Goal: Task Accomplishment & Management: Manage account settings

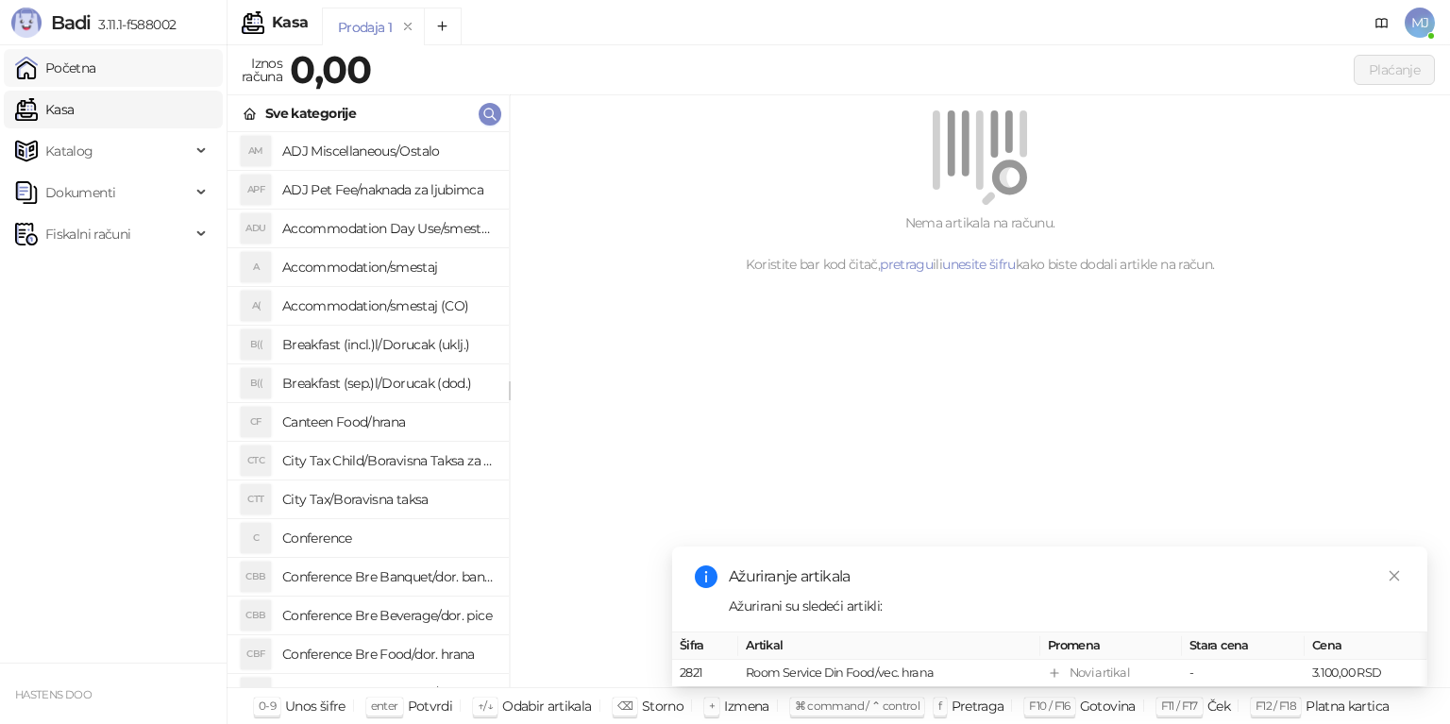
click at [73, 76] on link "Početna" at bounding box center [55, 68] width 81 height 38
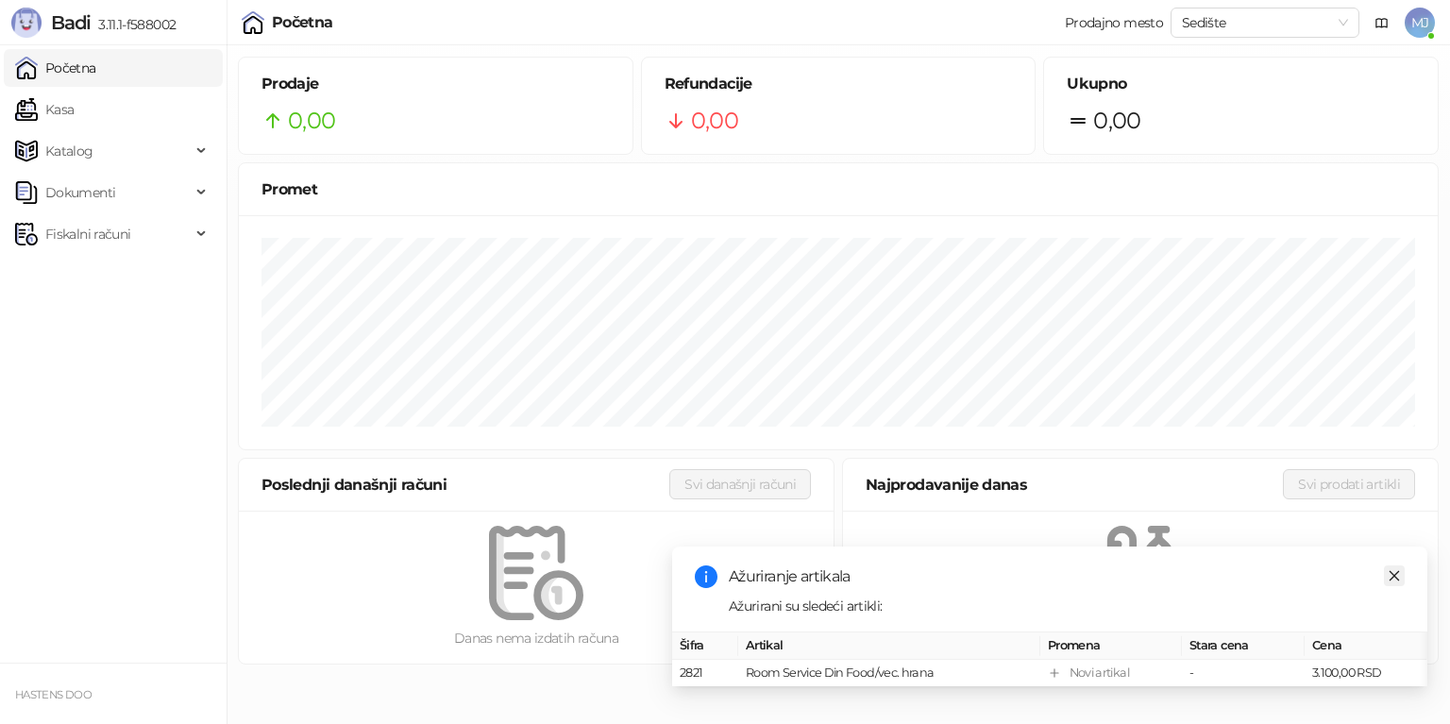
click at [1398, 569] on icon "close" at bounding box center [1394, 575] width 13 height 13
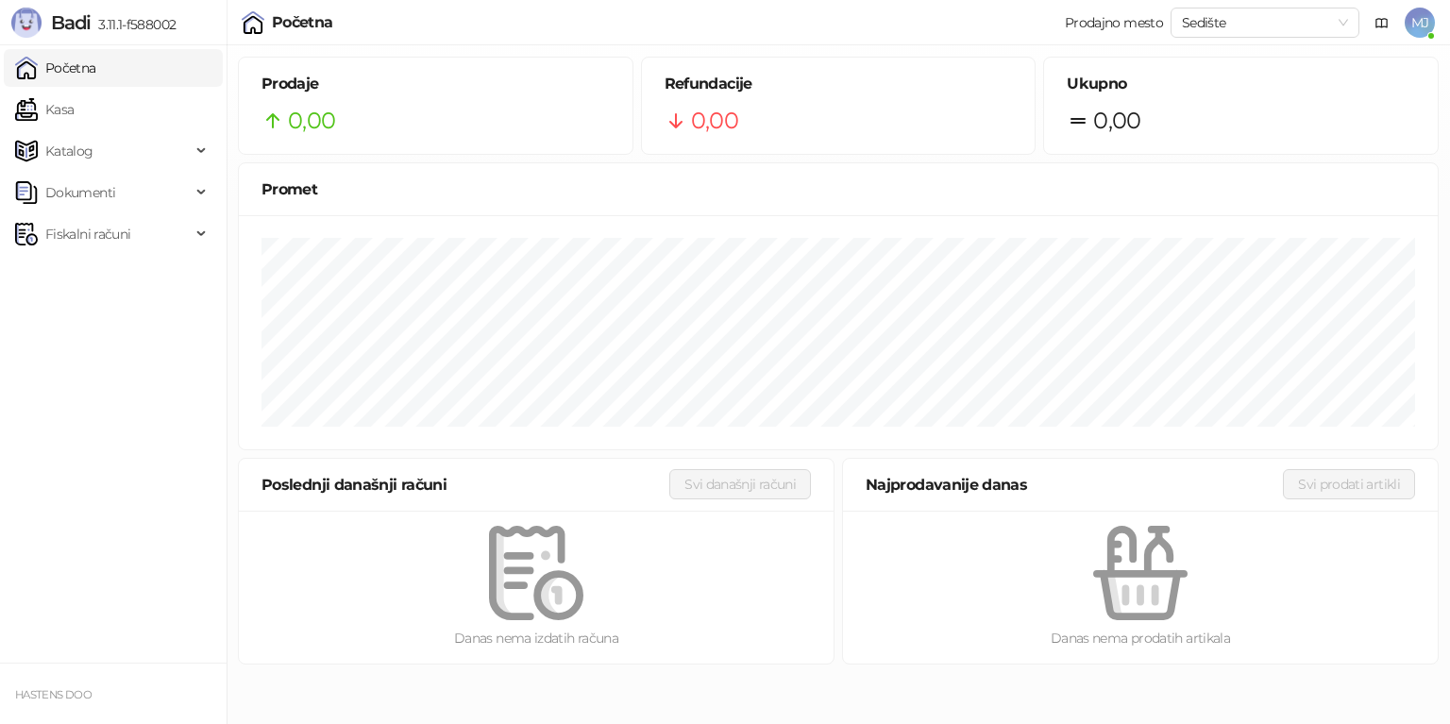
click at [1420, 18] on span "MJ" at bounding box center [1420, 23] width 30 height 30
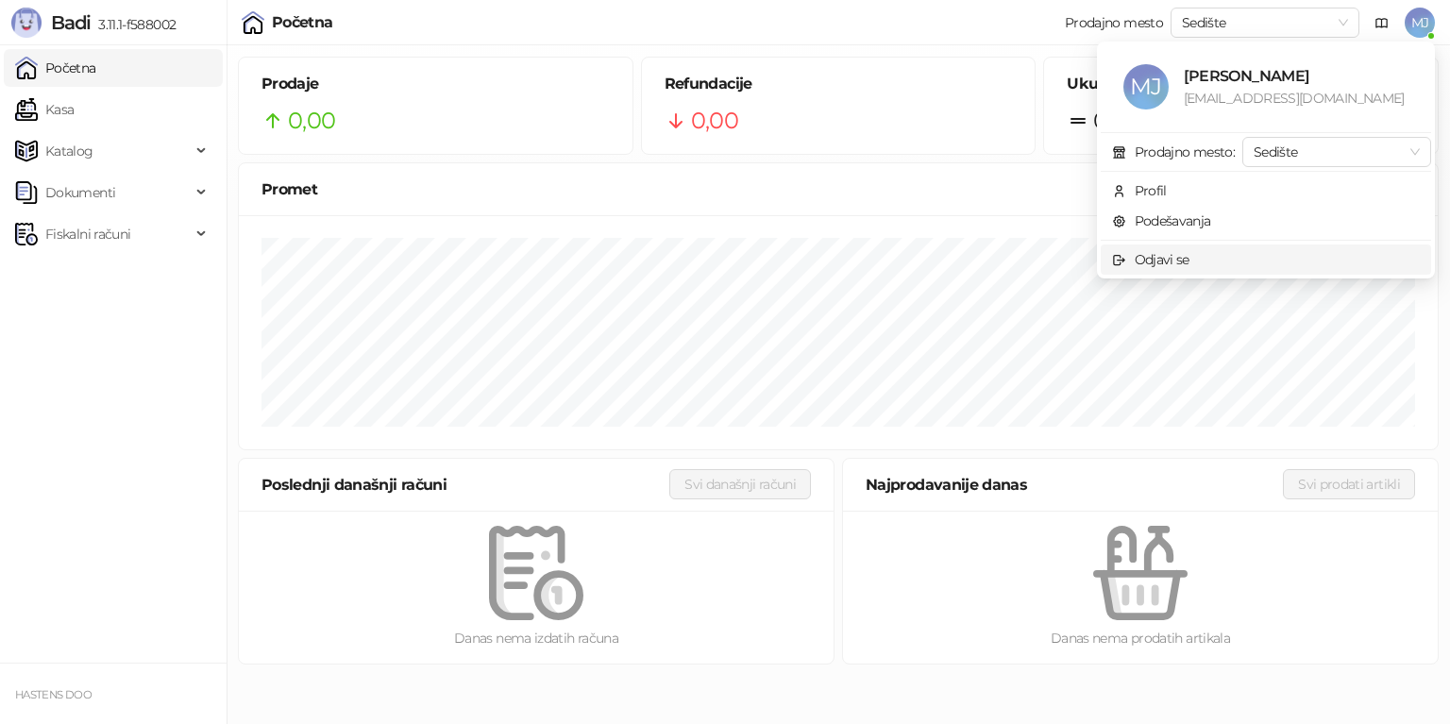
click at [1177, 260] on div "Odjavi se" at bounding box center [1162, 259] width 55 height 21
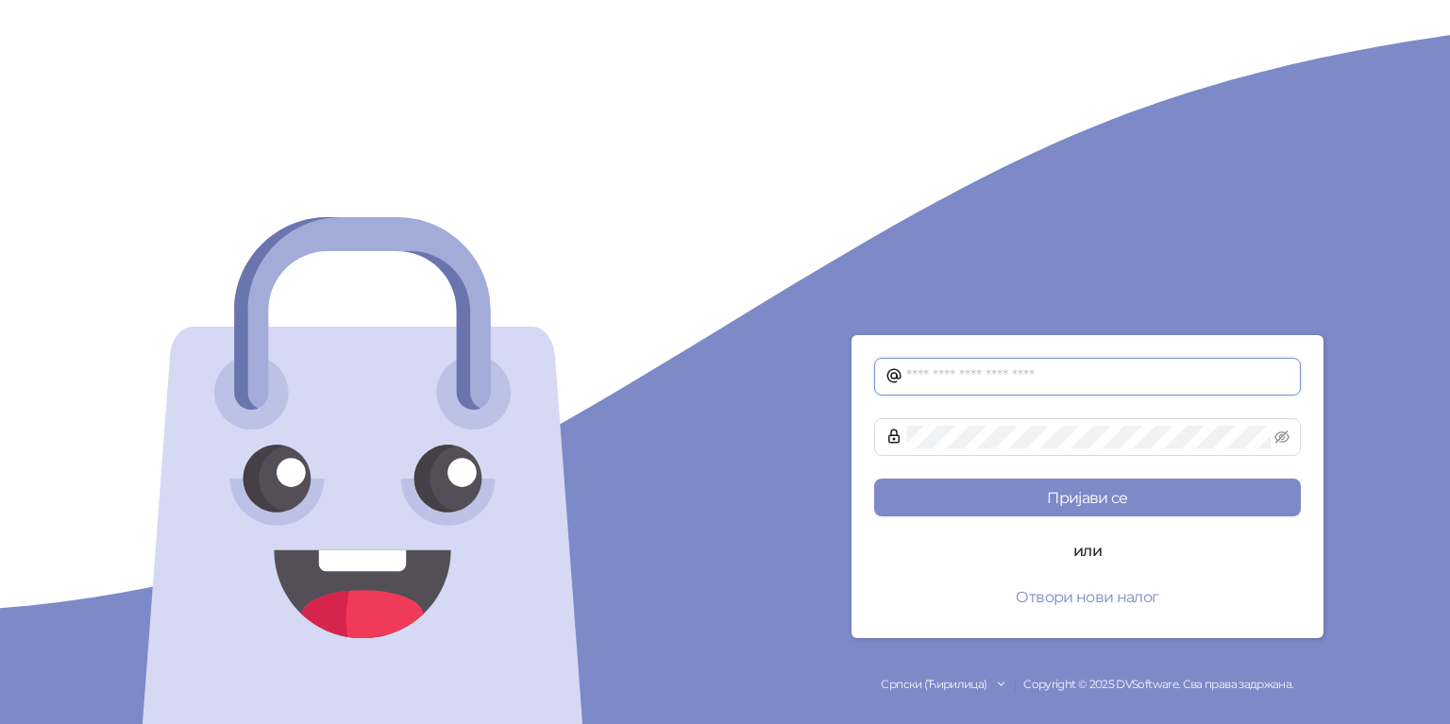
click at [1038, 379] on input "text" at bounding box center [1097, 376] width 383 height 23
type input "**********"
click at [874, 479] on button "Пријави се" at bounding box center [1087, 498] width 427 height 38
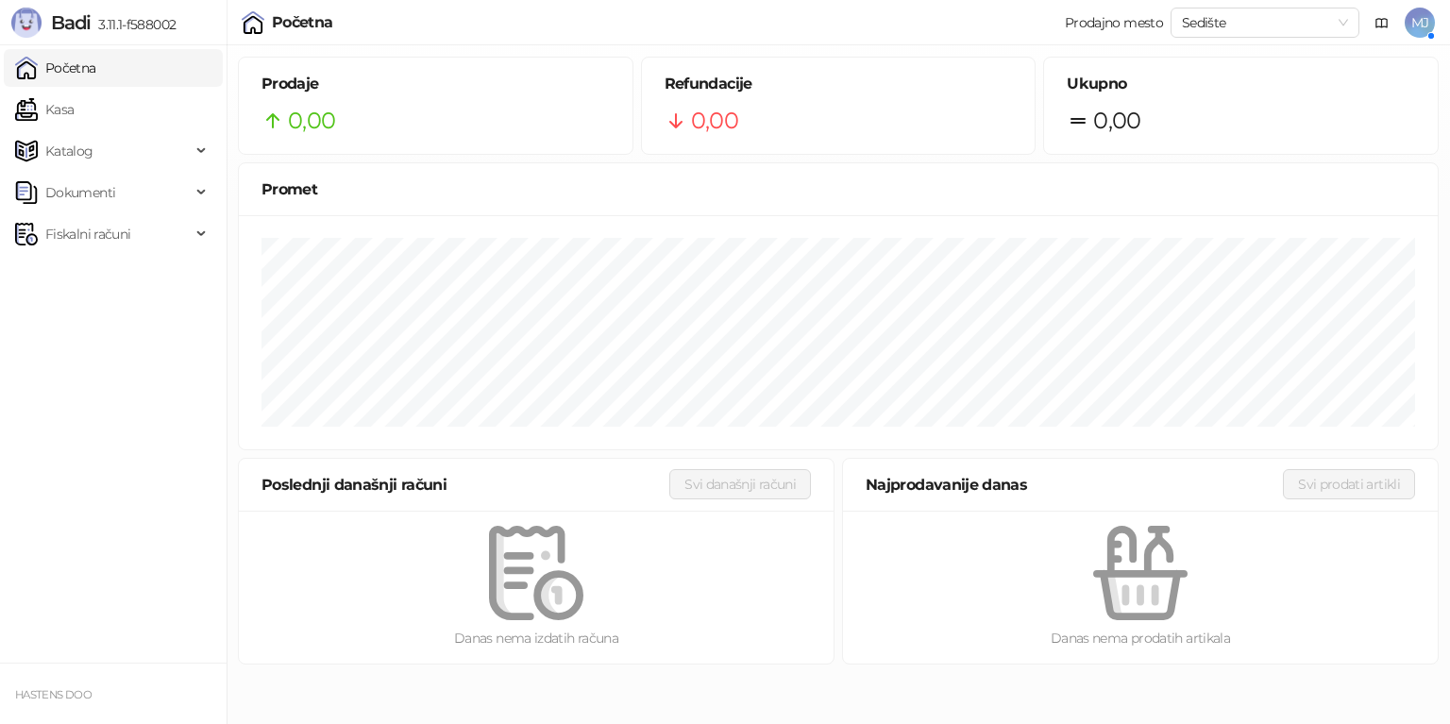
click at [1429, 29] on span "MJ" at bounding box center [1420, 23] width 30 height 30
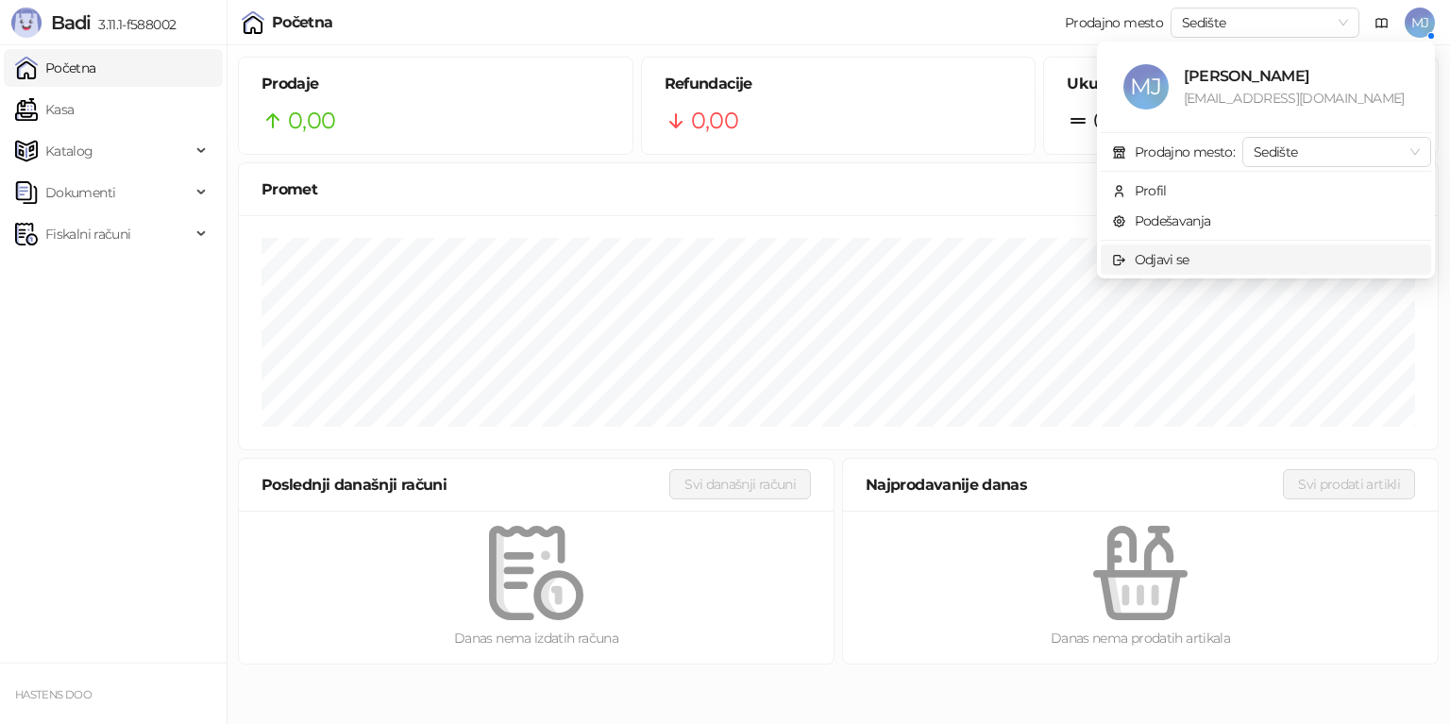
click at [1175, 263] on div "Odjavi se" at bounding box center [1162, 259] width 55 height 21
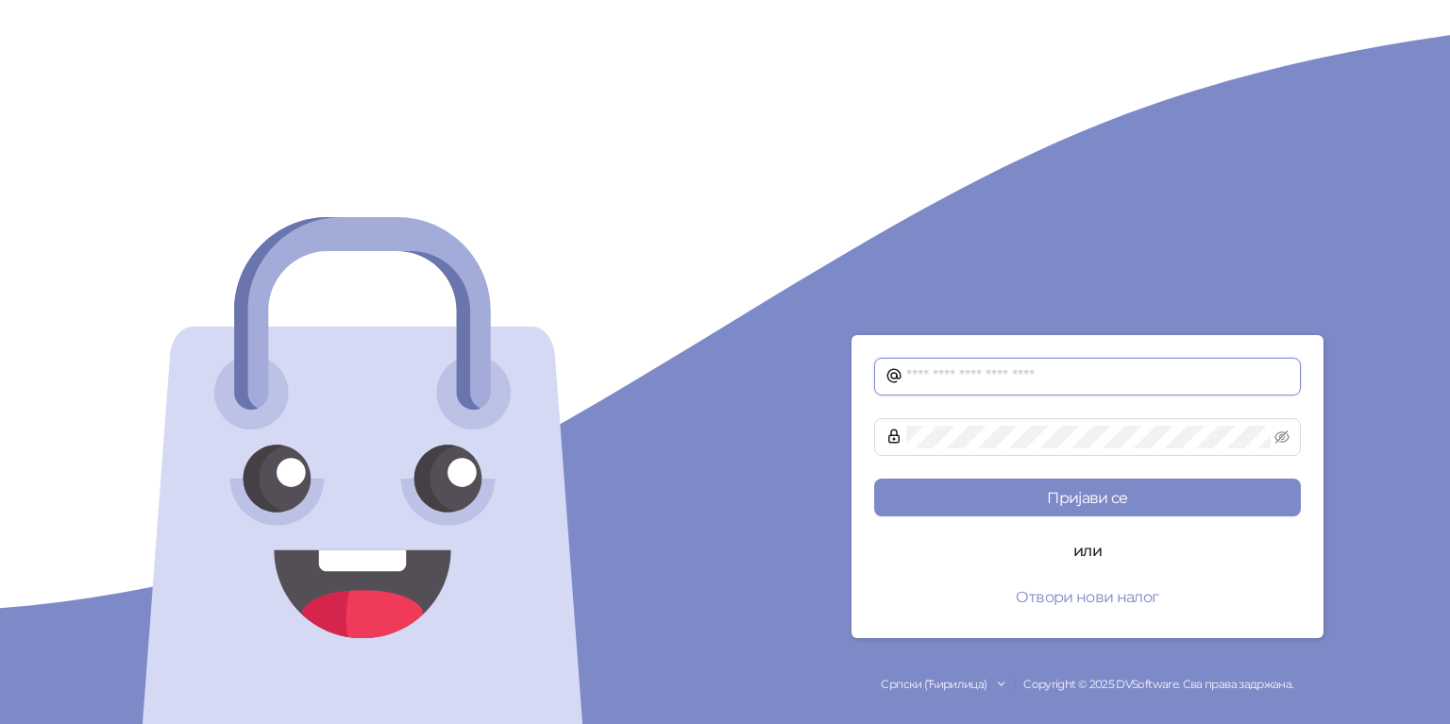
click at [1080, 377] on input "text" at bounding box center [1097, 376] width 383 height 23
click at [874, 479] on button "Пријави се" at bounding box center [1087, 498] width 427 height 38
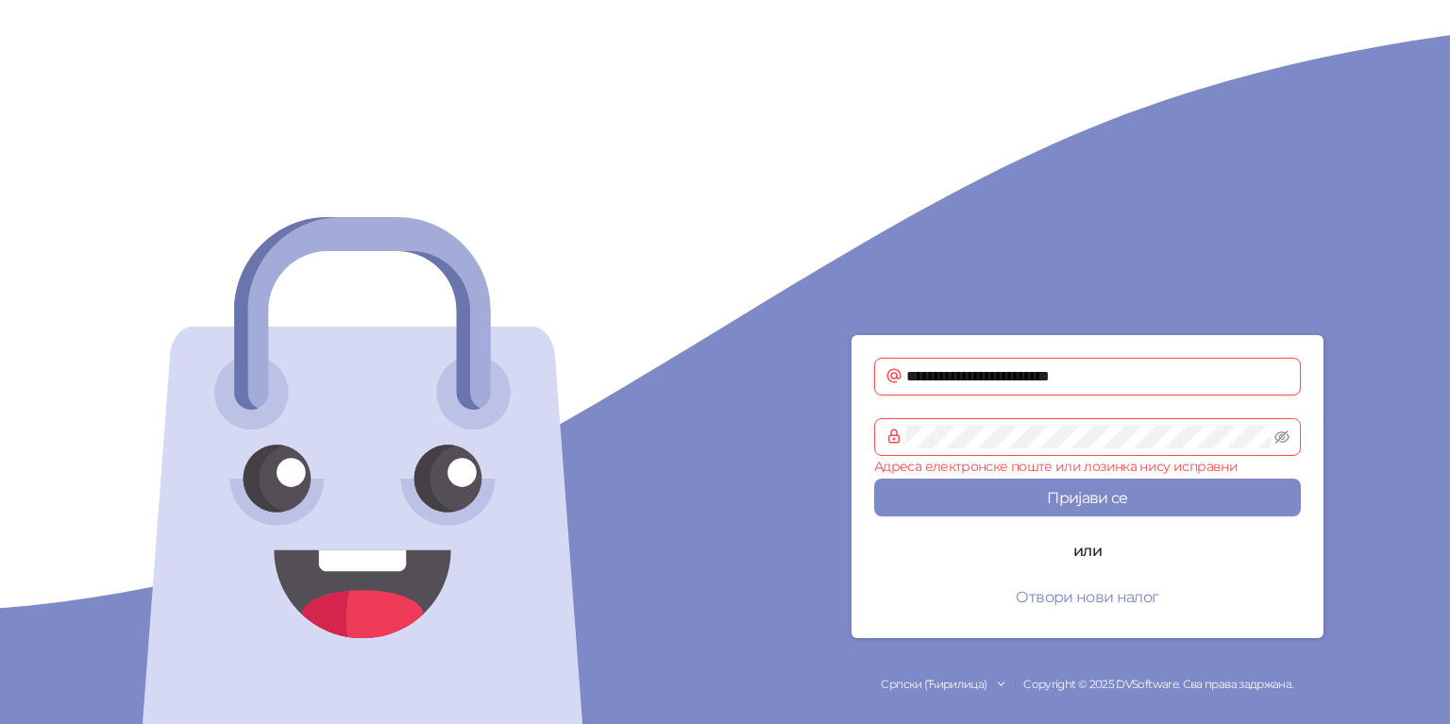
click at [1115, 380] on input "**********" at bounding box center [1097, 376] width 383 height 23
type input "**********"
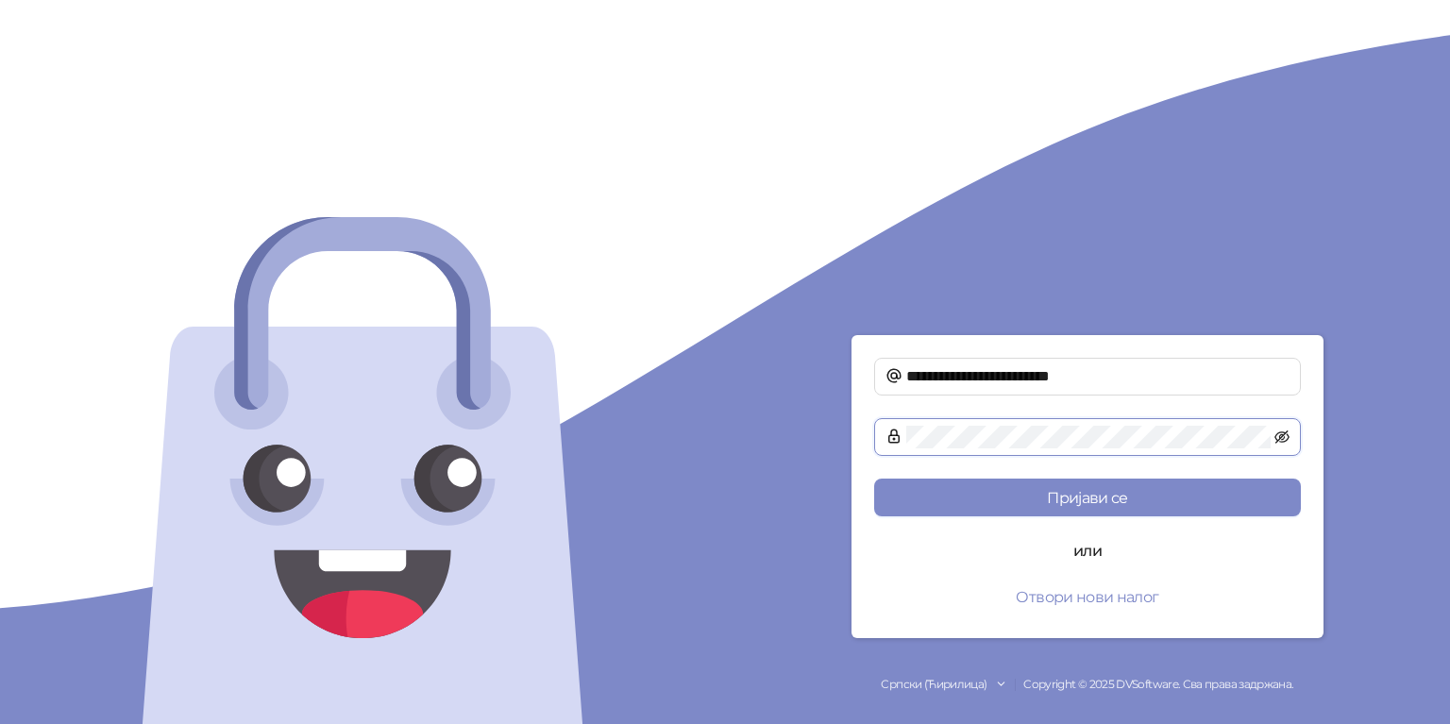
click at [1286, 443] on icon "eye-invisible" at bounding box center [1282, 437] width 15 height 15
click at [1286, 443] on icon "eye" at bounding box center [1282, 437] width 15 height 15
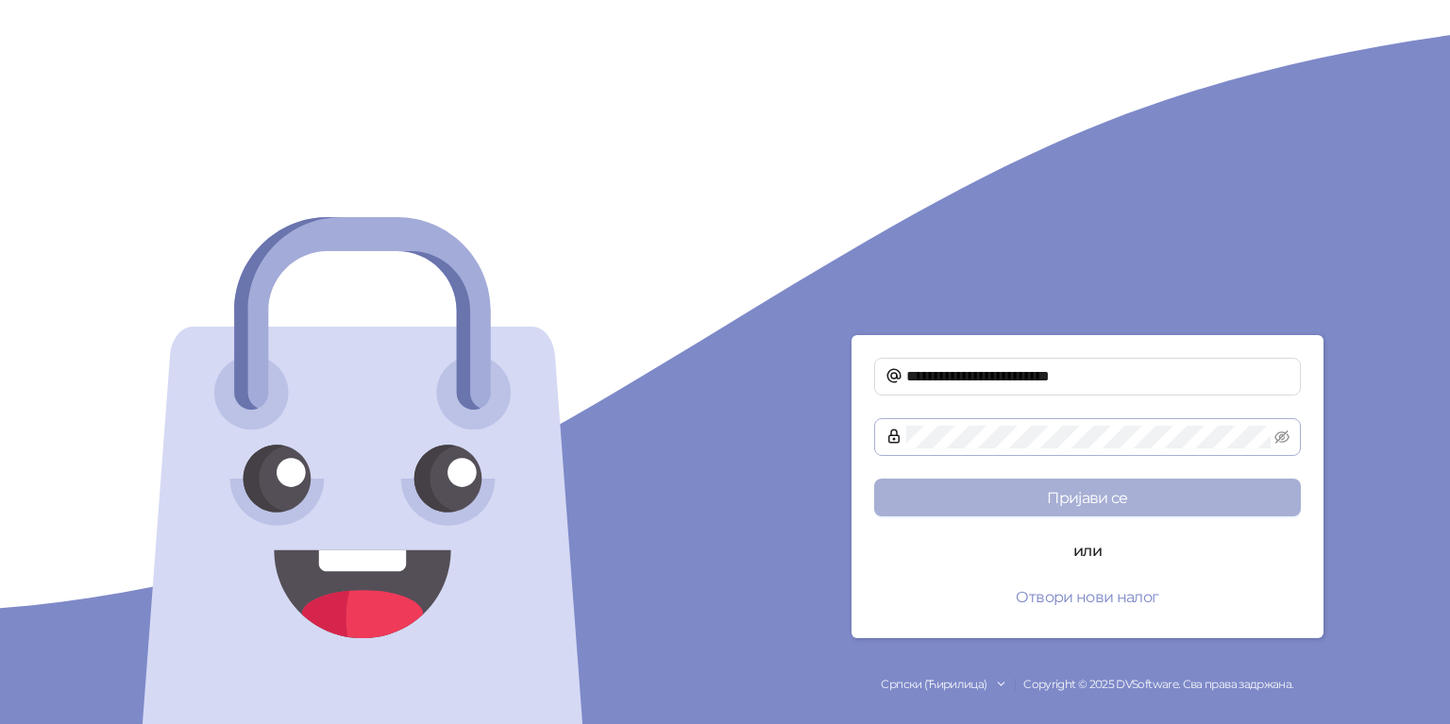
click at [1077, 505] on button "Пријави се" at bounding box center [1087, 498] width 427 height 38
